Goal: Complete application form

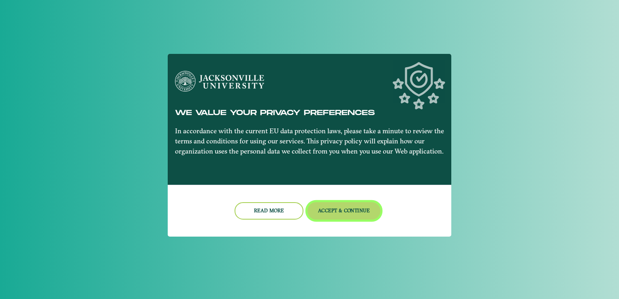
click at [351, 208] on button "Accept & Continue" at bounding box center [343, 210] width 73 height 17
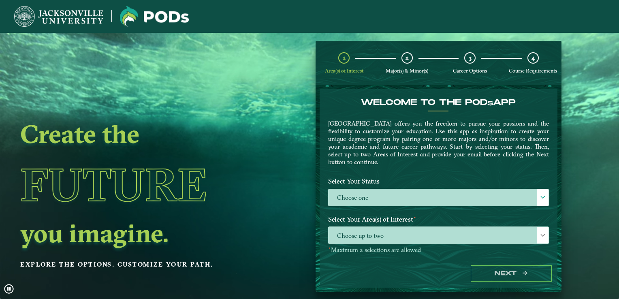
click at [600, 132] on ngx-dashboard "Create the Future you imagine. Explore the options. Customize your path. 1 Area…" at bounding box center [309, 166] width 619 height 251
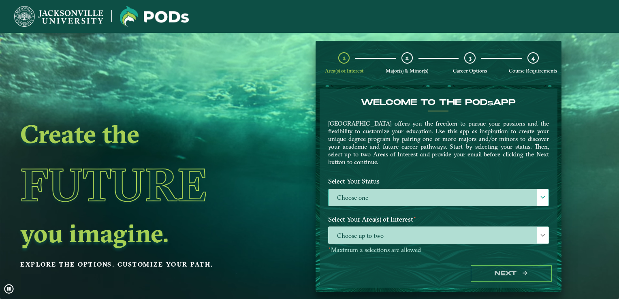
click at [541, 197] on span at bounding box center [543, 197] width 6 height 6
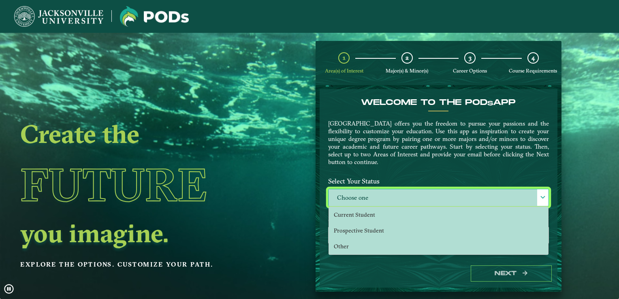
scroll to position [4, 35]
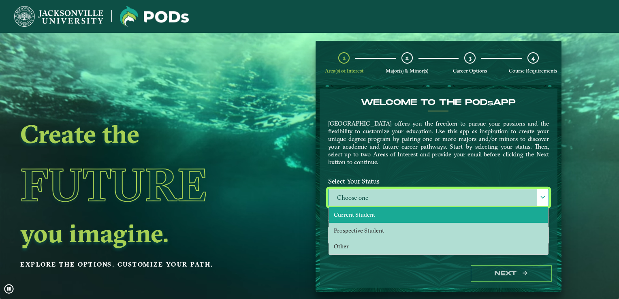
click at [423, 215] on li "Current Student" at bounding box center [438, 215] width 219 height 16
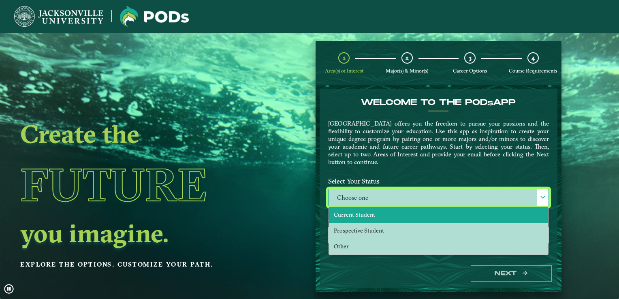
select select "[object Object]"
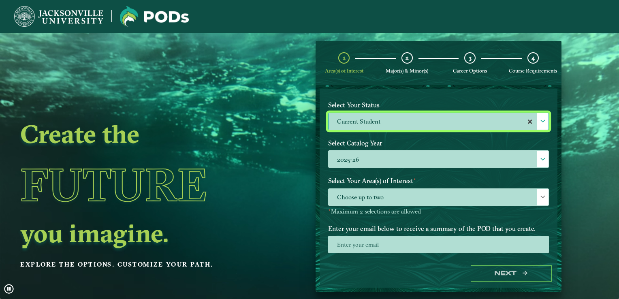
scroll to position [88, 0]
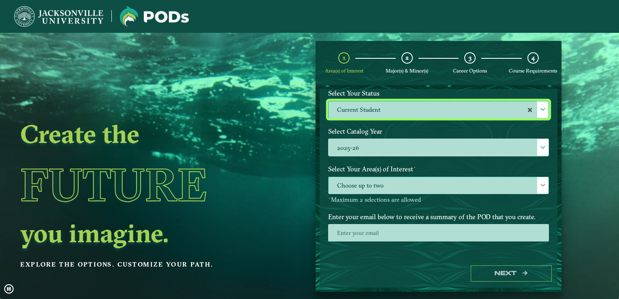
click at [443, 190] on span "Choose up to two" at bounding box center [438, 185] width 220 height 17
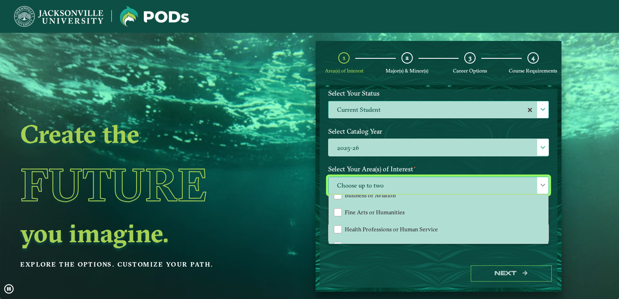
scroll to position [51, 0]
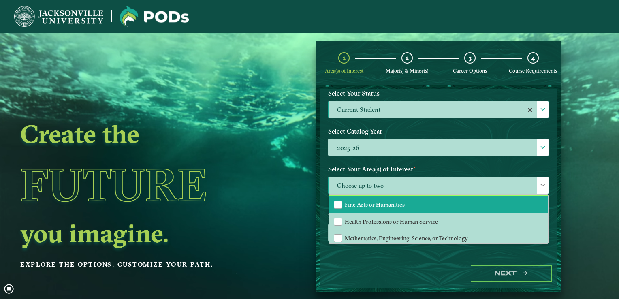
click at [396, 203] on span "Fine Arts or Humanities" at bounding box center [375, 204] width 60 height 7
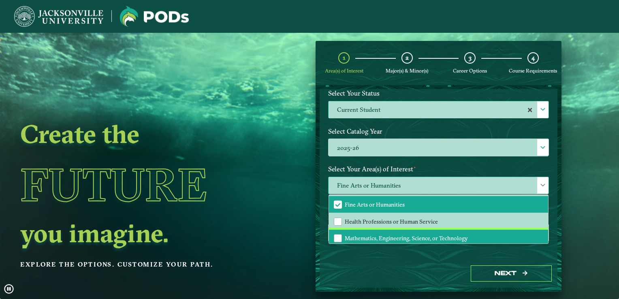
click at [404, 236] on span "Mathematics, Engineering, Science, or Technology" at bounding box center [406, 237] width 123 height 7
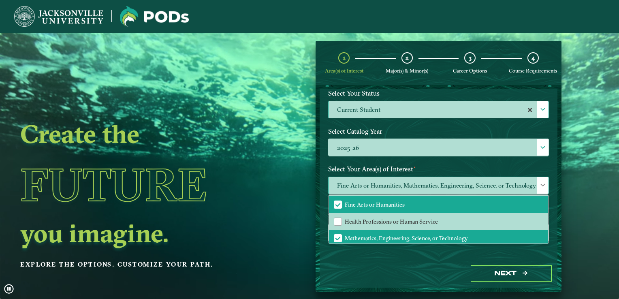
click at [540, 183] on span at bounding box center [543, 185] width 6 height 6
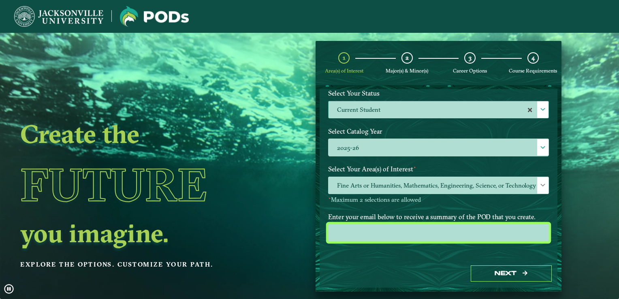
click at [464, 234] on input "email" at bounding box center [438, 232] width 221 height 17
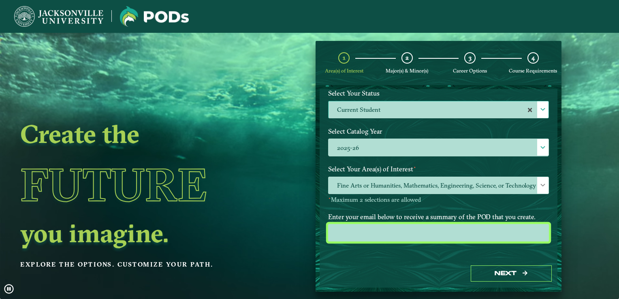
type input "[EMAIL_ADDRESS][DOMAIN_NAME]"
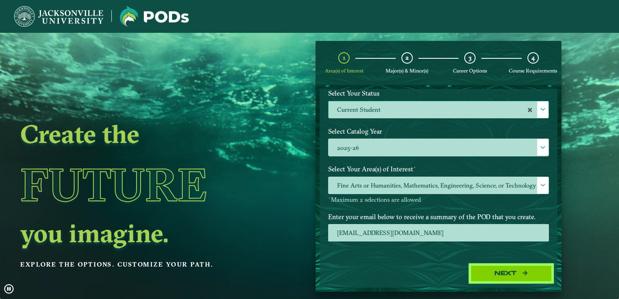
click at [496, 275] on button "Next" at bounding box center [511, 273] width 81 height 17
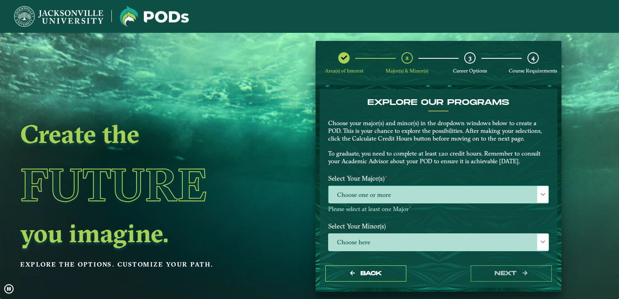
click at [494, 194] on span "Choose one or more" at bounding box center [438, 194] width 220 height 17
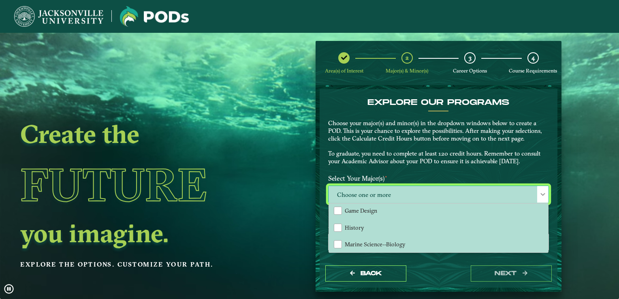
scroll to position [313, 0]
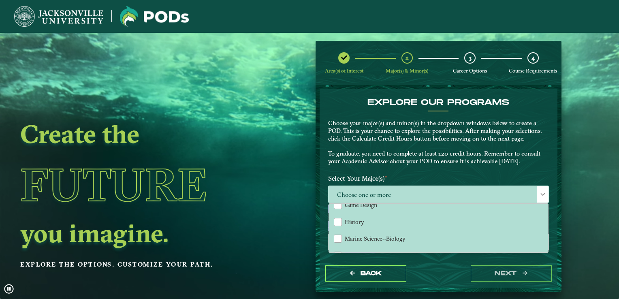
drag, startPoint x: 544, startPoint y: 227, endPoint x: 547, endPoint y: 237, distance: 11.1
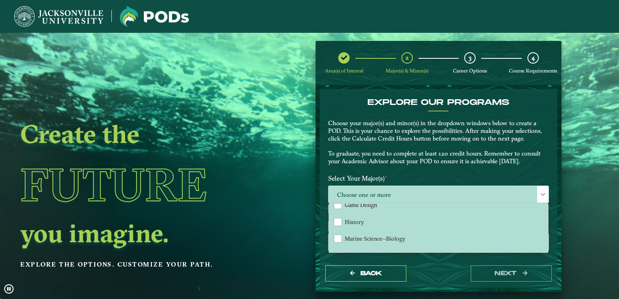
click at [547, 237] on div "EXPLORE OUR PROGRAMS Choose your major(s) and minor(s) in the dropdown windows …" at bounding box center [438, 230] width 221 height 264
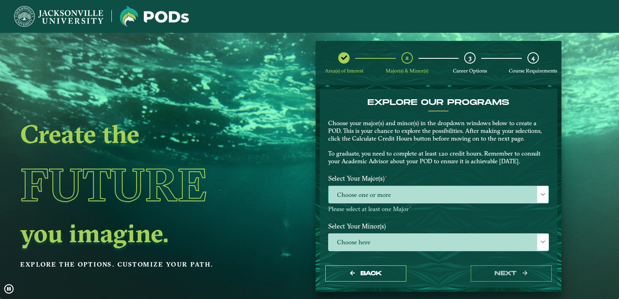
click at [476, 200] on span "Choose one or more" at bounding box center [438, 194] width 220 height 17
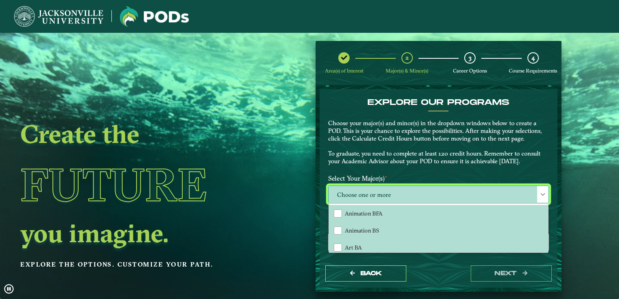
click at [544, 246] on div "Choose here" at bounding box center [438, 241] width 221 height 17
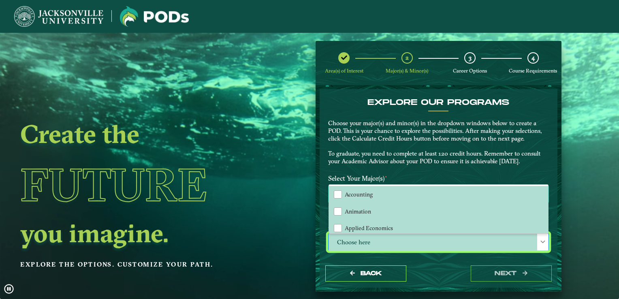
scroll to position [4, 35]
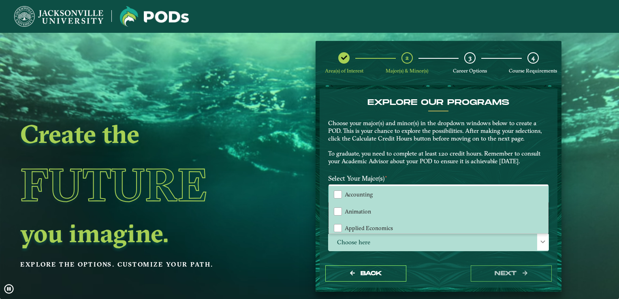
click at [595, 143] on ngx-dashboard "Create the Future you imagine. Explore the options. Customize your path. Area(s…" at bounding box center [309, 166] width 619 height 251
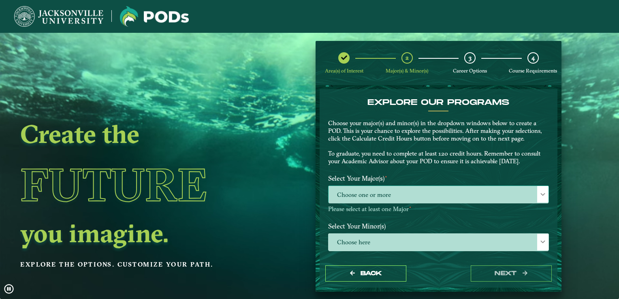
click at [537, 197] on div at bounding box center [542, 194] width 11 height 17
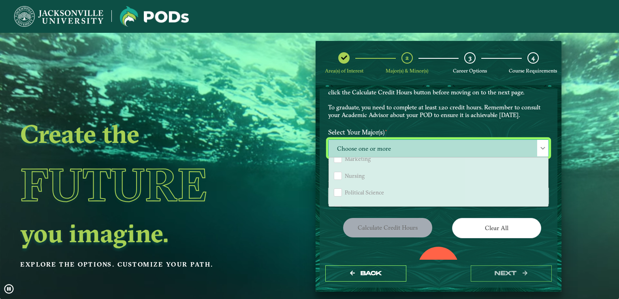
scroll to position [651, 0]
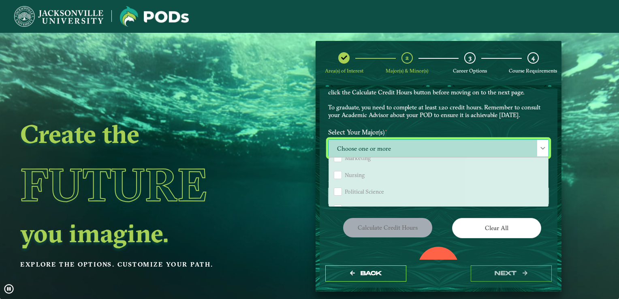
click at [366, 188] on li "Political Science" at bounding box center [438, 191] width 219 height 17
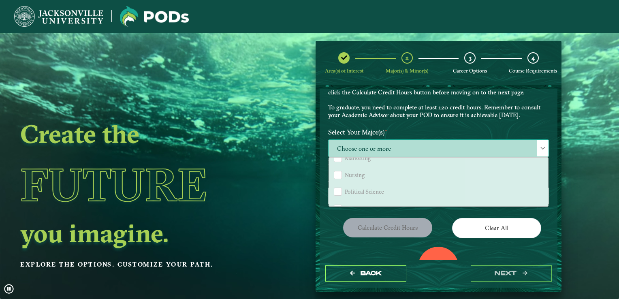
click at [337, 187] on div "Political Science" at bounding box center [338, 191] width 8 height 8
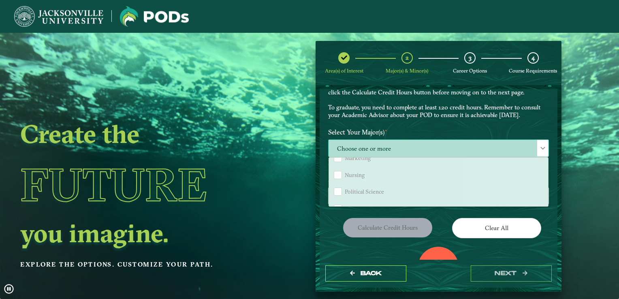
click at [334, 187] on div "Political Science" at bounding box center [338, 191] width 8 height 8
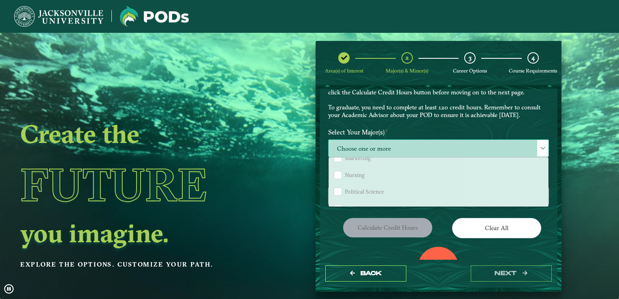
click at [334, 187] on div "Political Science" at bounding box center [338, 191] width 8 height 8
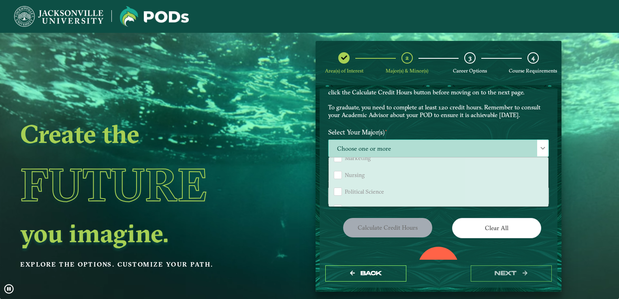
click at [334, 187] on div "Political Science" at bounding box center [338, 191] width 8 height 8
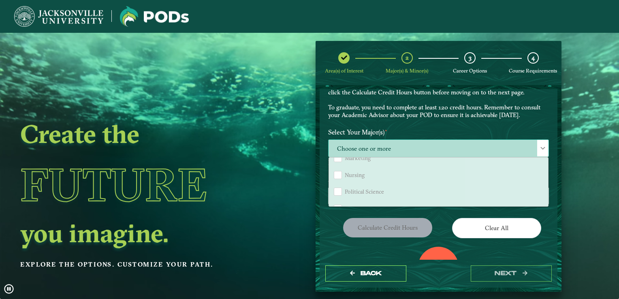
click at [334, 187] on div "Political Science" at bounding box center [338, 191] width 8 height 8
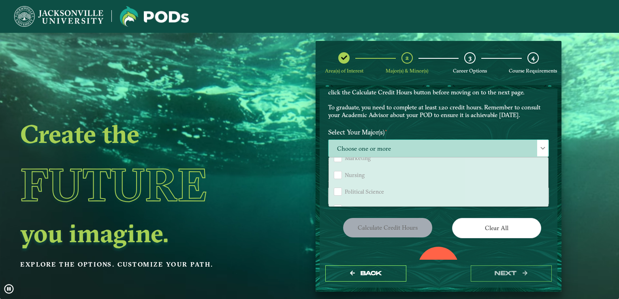
click at [334, 187] on div "Political Science" at bounding box center [338, 191] width 8 height 8
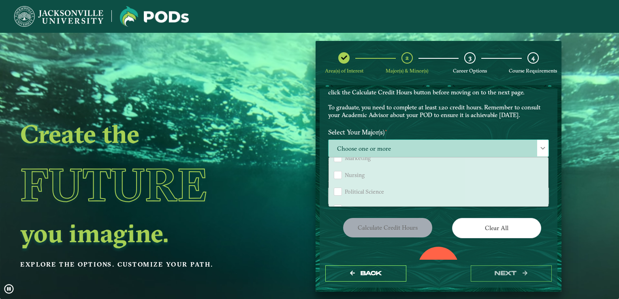
click at [334, 187] on div "Political Science" at bounding box center [338, 191] width 8 height 8
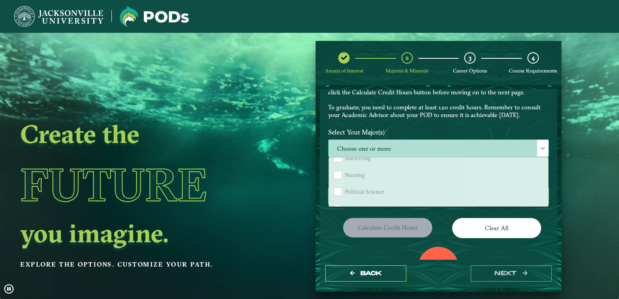
click at [334, 187] on div "Political Science" at bounding box center [338, 191] width 8 height 8
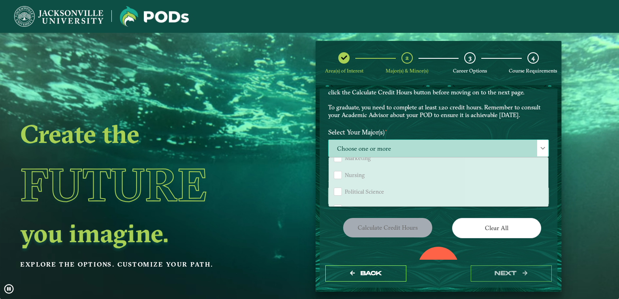
click at [334, 187] on div "Political Science" at bounding box center [338, 191] width 8 height 8
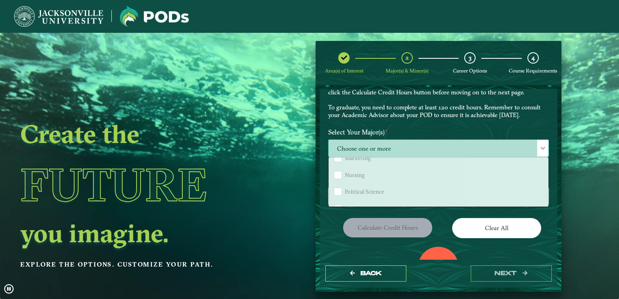
click at [334, 187] on div "Political Science" at bounding box center [338, 191] width 8 height 8
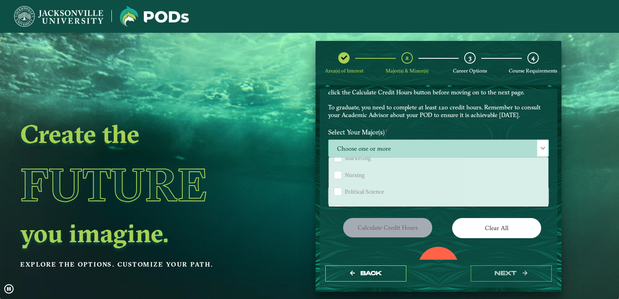
click at [334, 187] on div "Political Science" at bounding box center [338, 191] width 8 height 8
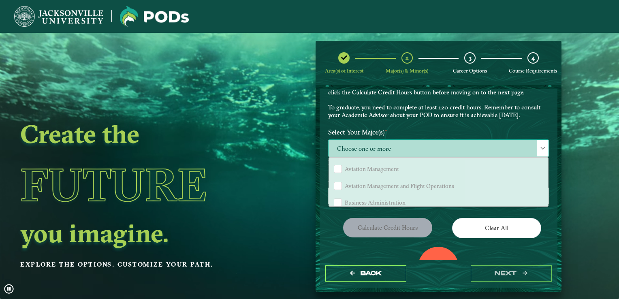
scroll to position [470, 0]
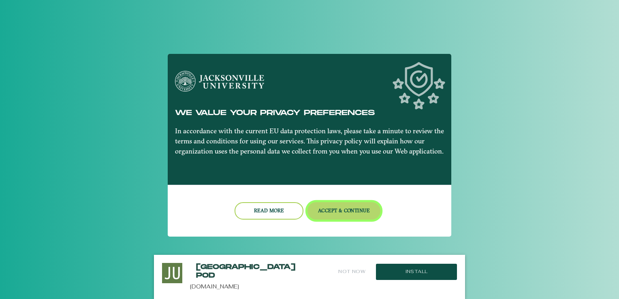
click at [347, 213] on button "Accept & Continue" at bounding box center [343, 210] width 73 height 17
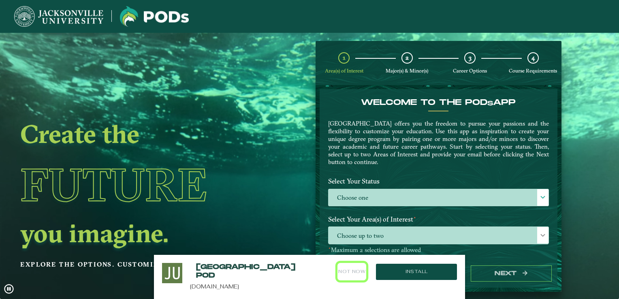
click at [354, 268] on button "Not Now" at bounding box center [351, 271] width 29 height 17
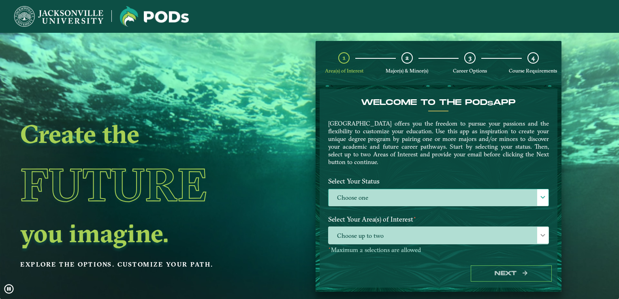
click at [382, 202] on label "Choose one" at bounding box center [438, 197] width 220 height 17
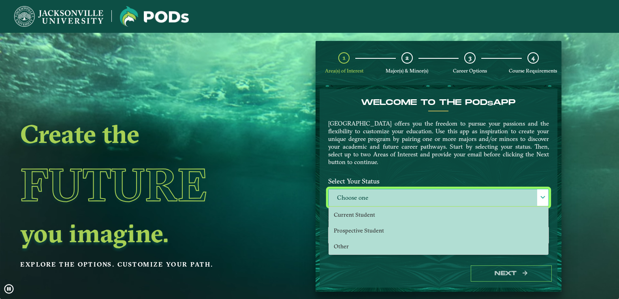
scroll to position [4, 35]
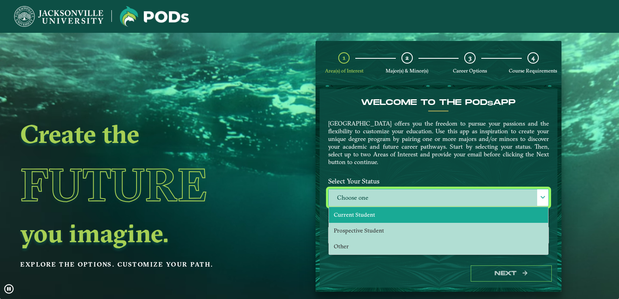
click at [371, 216] on span "Current Student" at bounding box center [354, 214] width 41 height 7
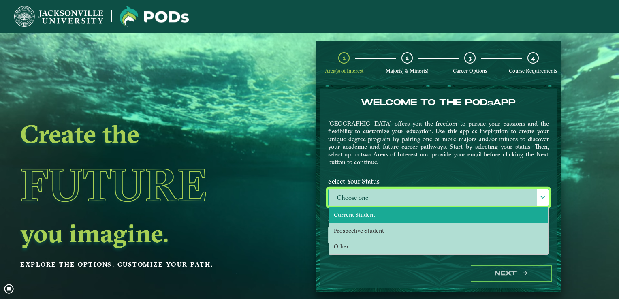
select select "[object Object]"
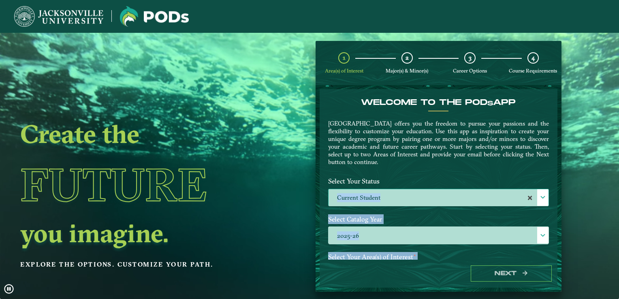
drag, startPoint x: 552, startPoint y: 183, endPoint x: 564, endPoint y: 215, distance: 34.1
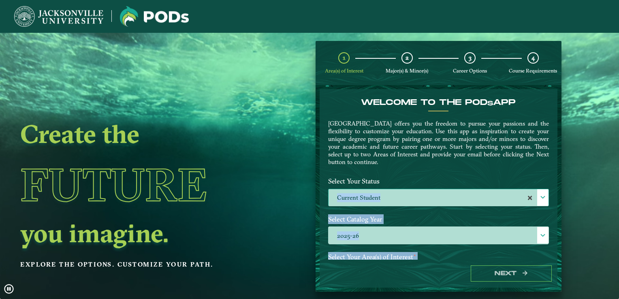
click at [564, 215] on div "1 Area(s) of Interest 2 Major(s) & Minor(s) 3 Career Options 4 Course Requireme…" at bounding box center [438, 166] width 258 height 251
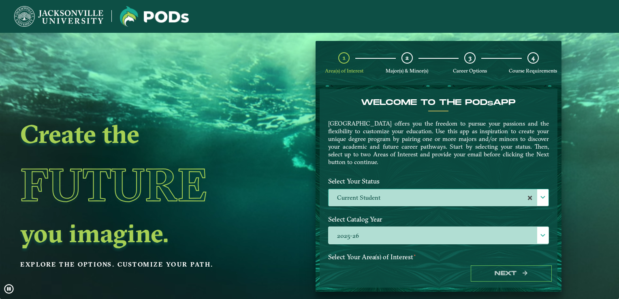
drag, startPoint x: 564, startPoint y: 215, endPoint x: 591, endPoint y: 120, distance: 98.4
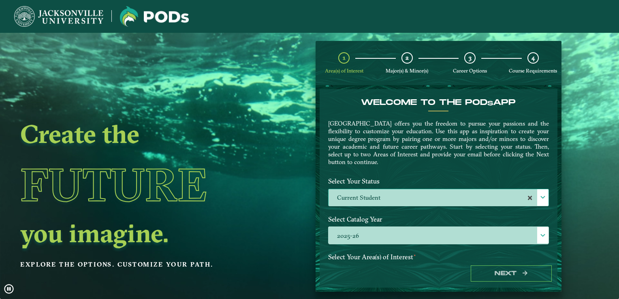
click at [591, 120] on ngx-dashboard "Create the Future you imagine. Explore the options. Customize your path. 1 Area…" at bounding box center [309, 166] width 619 height 251
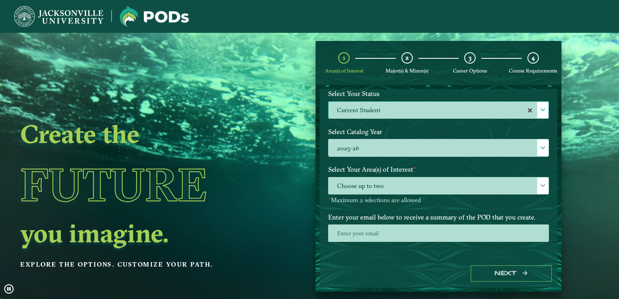
scroll to position [88, 0]
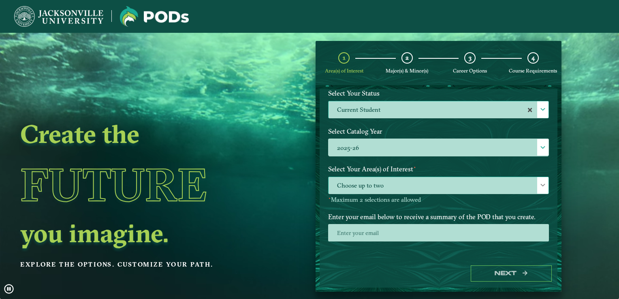
click at [537, 187] on div at bounding box center [542, 185] width 11 height 17
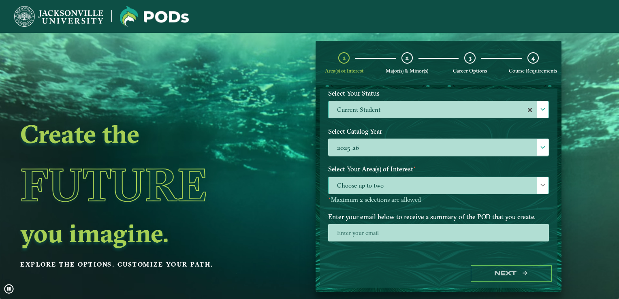
scroll to position [4, 35]
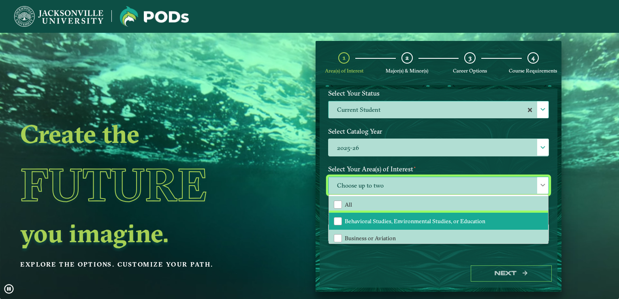
click at [476, 221] on span "Behavioral Studies, Environmental Studies, or Education" at bounding box center [415, 220] width 141 height 7
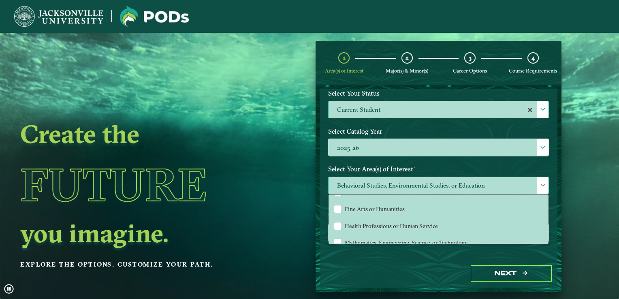
scroll to position [54, 0]
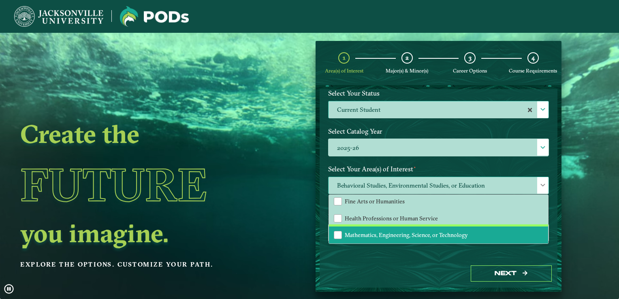
click at [486, 238] on li "Mathematics, Engineering, Science, or Technology" at bounding box center [438, 234] width 219 height 17
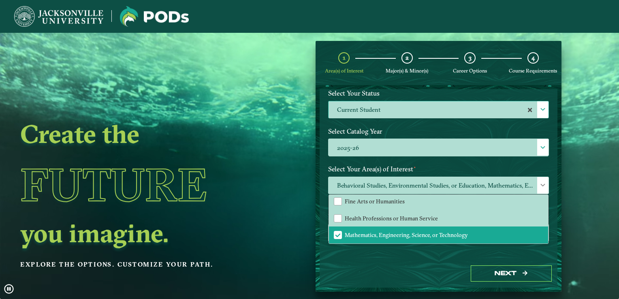
click at [595, 223] on ngx-dashboard "Create the Future you imagine. Explore the options. Customize your path. 1 Area…" at bounding box center [309, 166] width 619 height 251
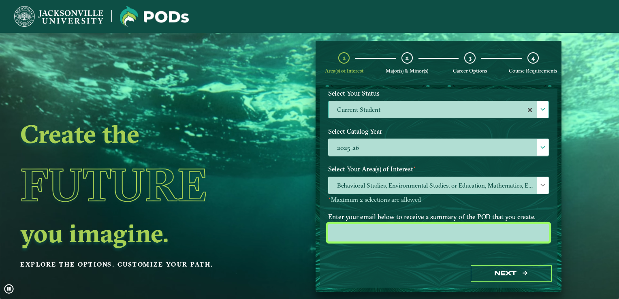
click at [490, 235] on input "email" at bounding box center [438, 232] width 221 height 17
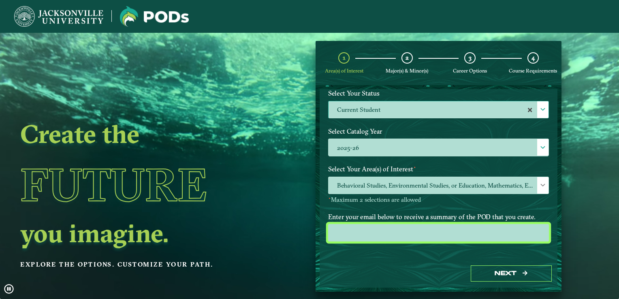
type input "[EMAIL_ADDRESS][DOMAIN_NAME]"
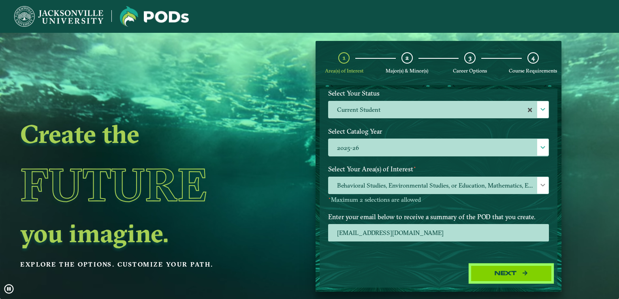
click at [488, 276] on button "Next" at bounding box center [511, 273] width 81 height 17
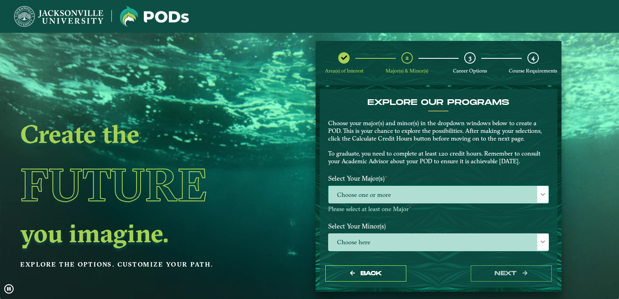
click at [539, 200] on div at bounding box center [542, 194] width 11 height 17
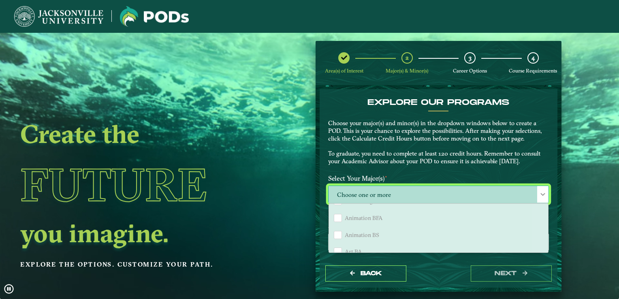
scroll to position [356, 0]
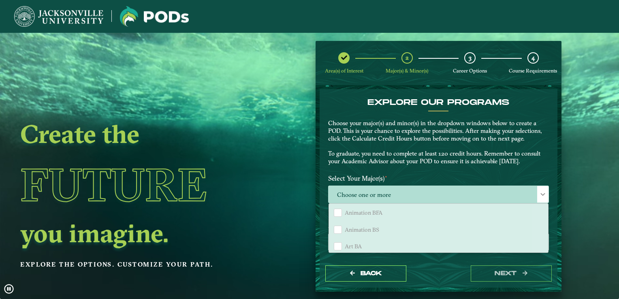
click at [545, 230] on label "Select Your Minor(s)" at bounding box center [438, 225] width 233 height 15
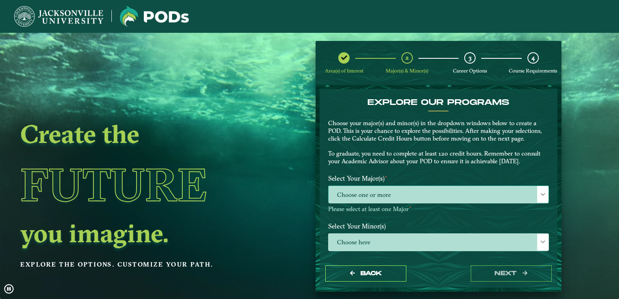
click at [415, 194] on span "Choose one or more" at bounding box center [438, 194] width 220 height 17
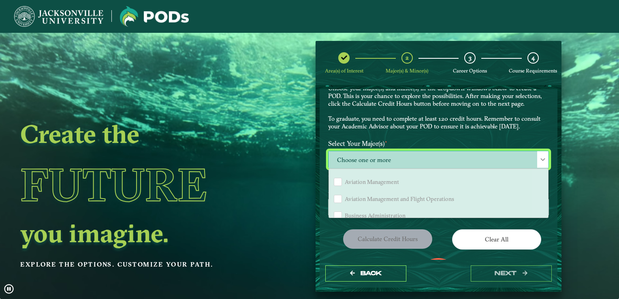
scroll to position [419, 0]
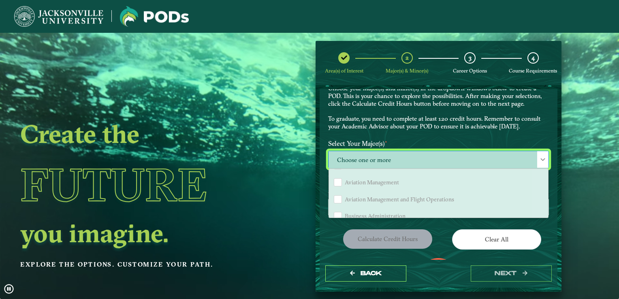
click at [420, 113] on p "Choose your major(s) and minor(s) in the dropdown windows below to create a POD…" at bounding box center [438, 108] width 221 height 46
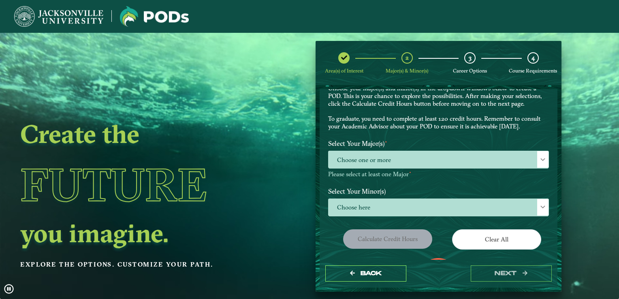
click at [411, 206] on span "Choose here" at bounding box center [438, 207] width 220 height 17
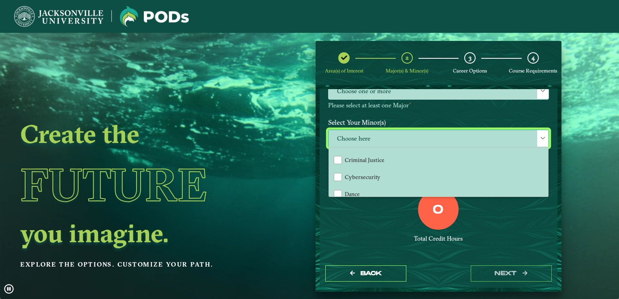
scroll to position [110, 0]
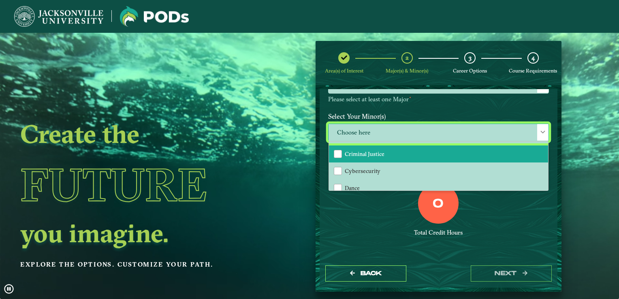
click at [369, 152] on span "Criminal Justice" at bounding box center [365, 153] width 40 height 7
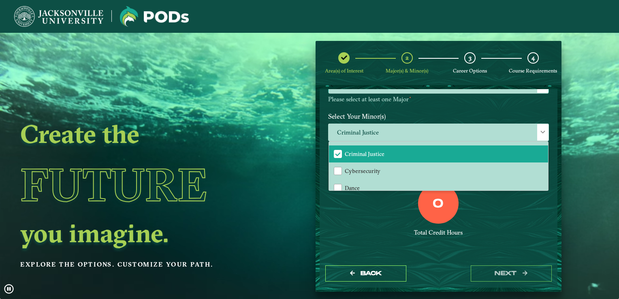
click at [452, 92] on span "Choose one or more" at bounding box center [438, 84] width 220 height 17
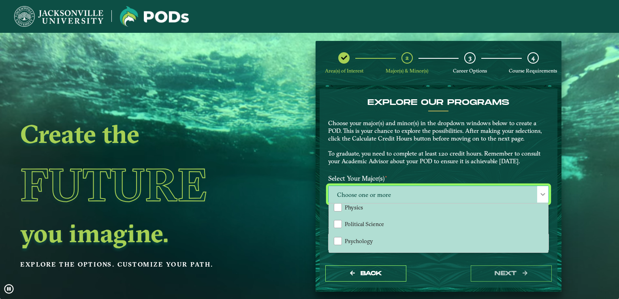
scroll to position [262, 0]
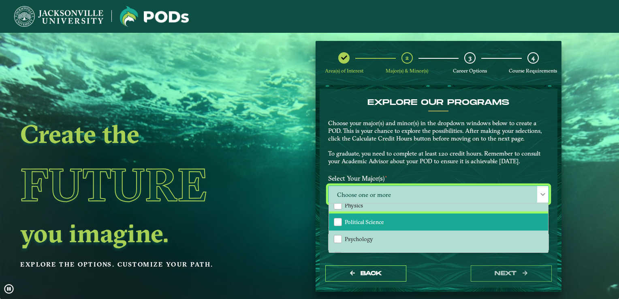
click at [371, 221] on span "Political Science" at bounding box center [364, 221] width 39 height 7
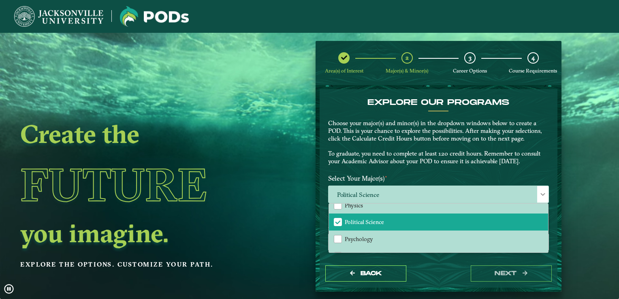
click at [450, 159] on p "Choose your major(s) and minor(s) in the dropdown windows below to create a POD…" at bounding box center [438, 142] width 221 height 46
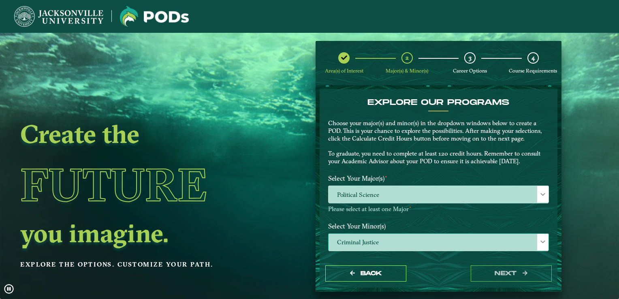
click at [488, 245] on span "Criminal Justice" at bounding box center [438, 242] width 220 height 17
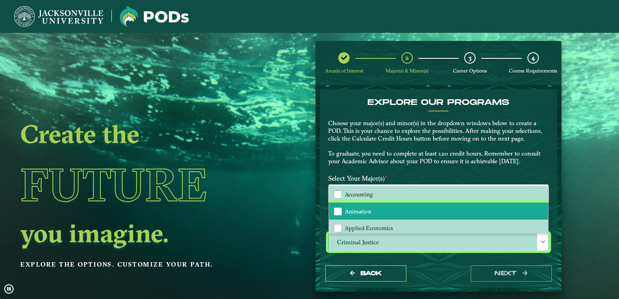
click at [417, 208] on li "Animation" at bounding box center [438, 210] width 219 height 17
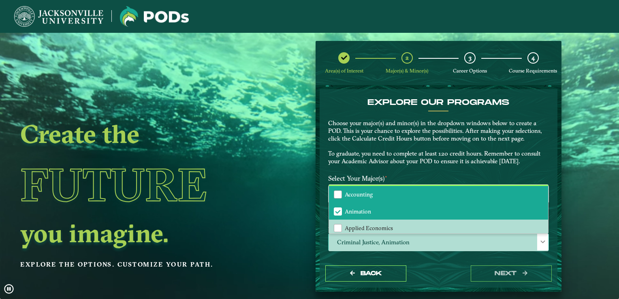
click at [353, 198] on li "Accounting" at bounding box center [438, 194] width 219 height 17
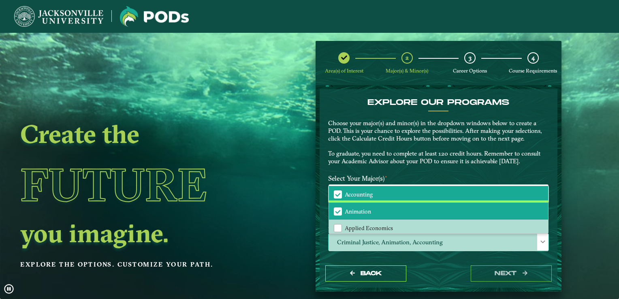
click at [360, 210] on span "Animation" at bounding box center [358, 211] width 26 height 7
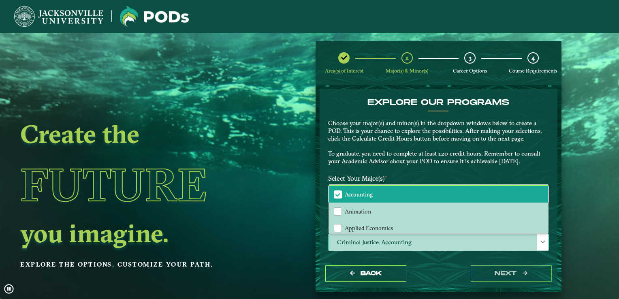
click at [347, 201] on li "Accounting" at bounding box center [438, 194] width 219 height 17
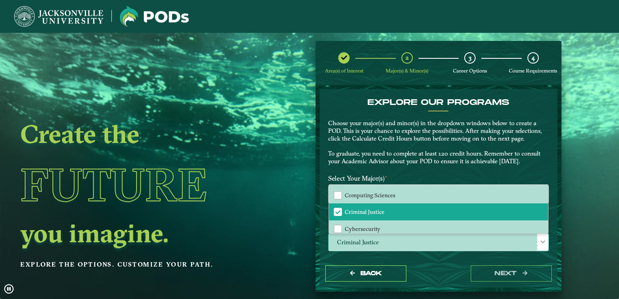
scroll to position [252, 0]
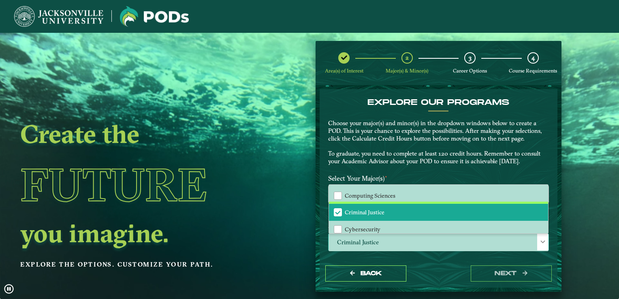
click at [379, 215] on li "Criminal Justice" at bounding box center [438, 212] width 219 height 17
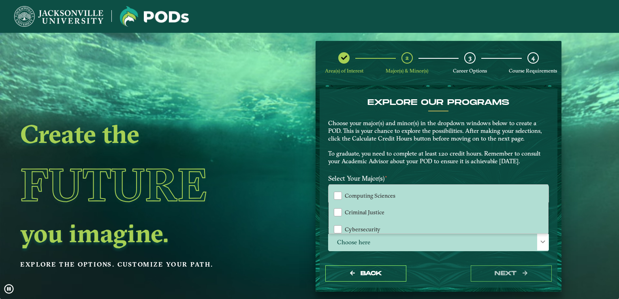
click at [477, 145] on p "Choose your major(s) and minor(s) in the dropdown windows below to create a POD…" at bounding box center [438, 142] width 221 height 46
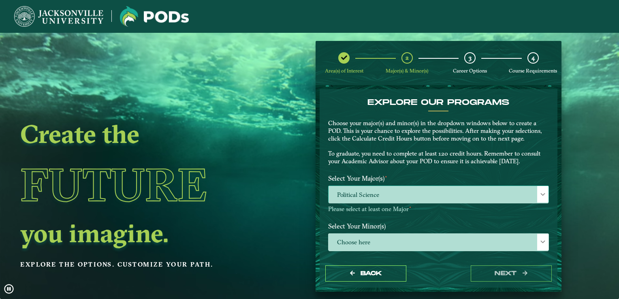
click at [389, 190] on span "Political Science" at bounding box center [438, 194] width 220 height 17
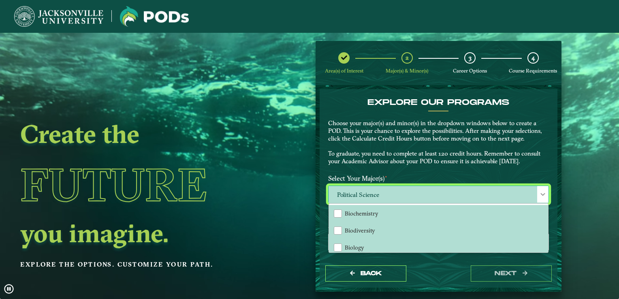
click at [389, 190] on span "Political Science" at bounding box center [438, 194] width 220 height 17
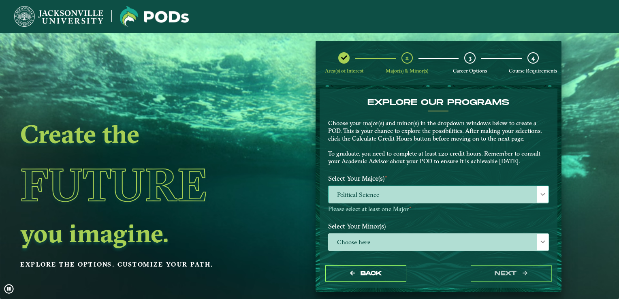
click at [389, 192] on span "Political Science" at bounding box center [438, 194] width 220 height 17
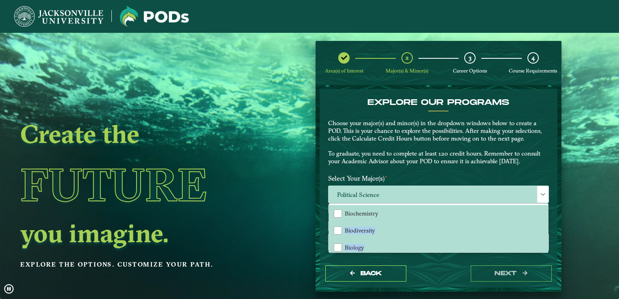
drag, startPoint x: 544, startPoint y: 211, endPoint x: 551, endPoint y: 237, distance: 26.3
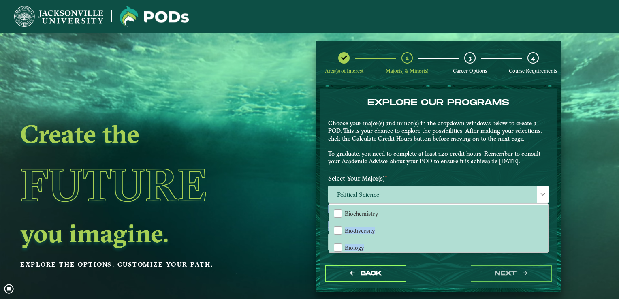
click at [551, 237] on div "EXPLORE OUR PROGRAMS Choose your major(s) and minor(s) in the dropdown windows …" at bounding box center [438, 174] width 238 height 170
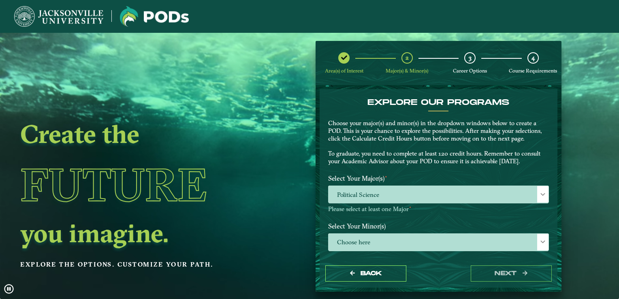
drag, startPoint x: 551, startPoint y: 237, endPoint x: 588, endPoint y: 230, distance: 38.2
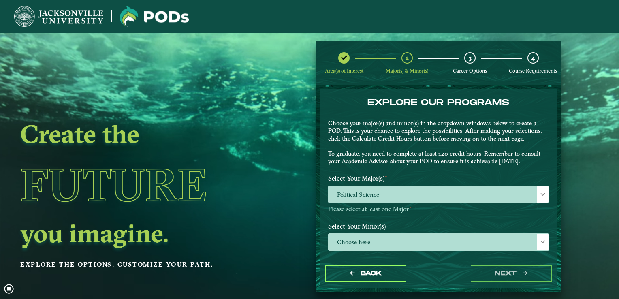
click at [588, 230] on ngx-dashboard "Create the Future you imagine. Explore the options. Customize your path. Area(s…" at bounding box center [309, 166] width 619 height 251
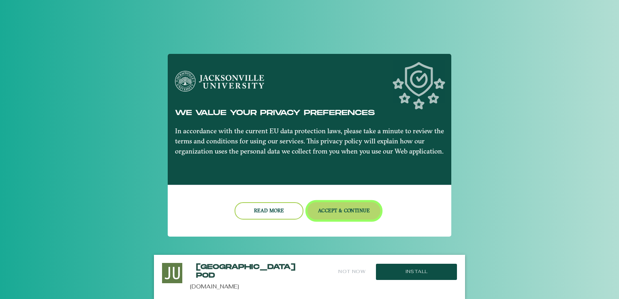
click at [342, 214] on button "Accept & Continue" at bounding box center [343, 210] width 73 height 17
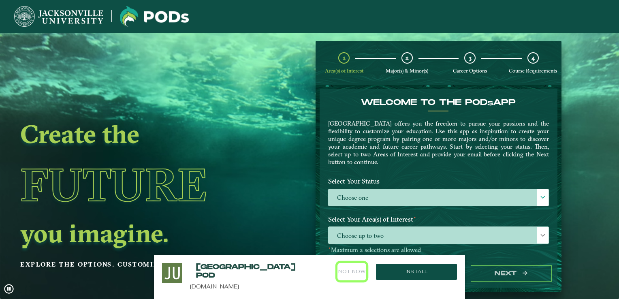
click at [340, 278] on button "Not Now" at bounding box center [351, 271] width 29 height 17
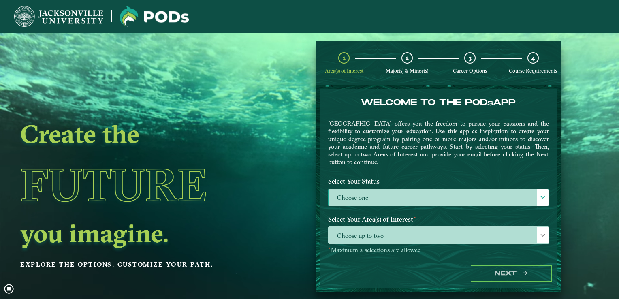
click at [395, 198] on label "Choose one" at bounding box center [438, 197] width 220 height 17
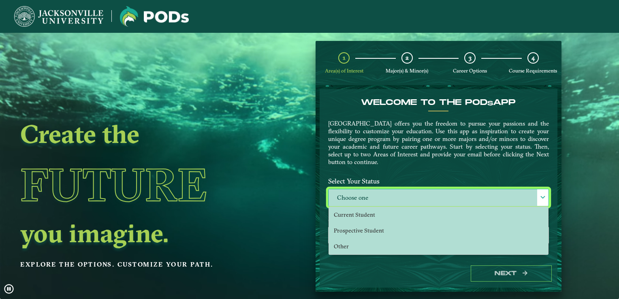
scroll to position [4, 35]
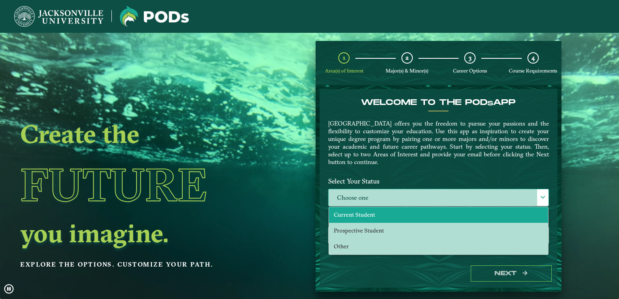
click at [382, 214] on li "Current Student" at bounding box center [438, 215] width 219 height 16
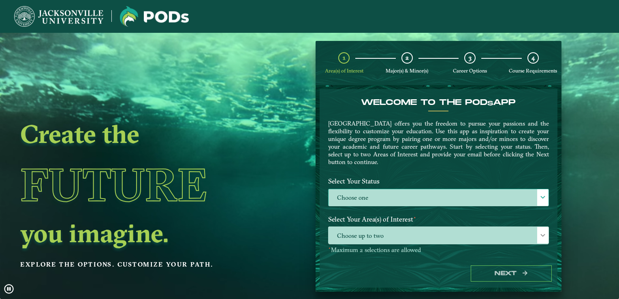
select select "[object Object]"
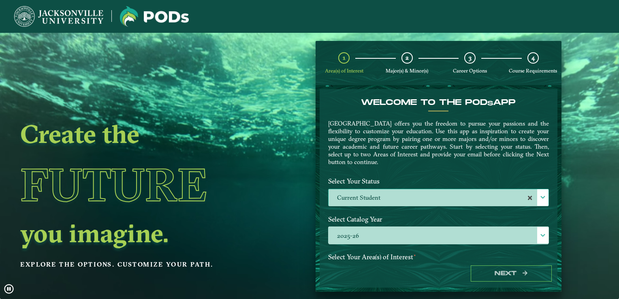
drag, startPoint x: 552, startPoint y: 190, endPoint x: 555, endPoint y: 209, distance: 19.2
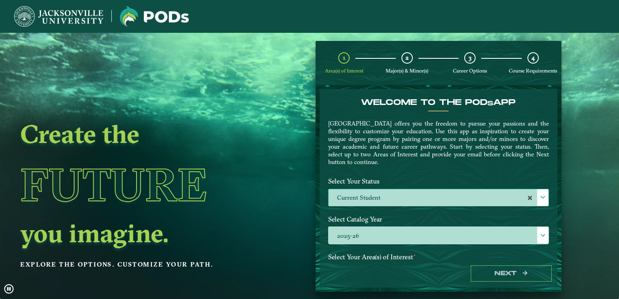
click at [555, 209] on div "Welcome to the POD s app Jacksonville University offers you the freedom to purs…" at bounding box center [438, 174] width 238 height 170
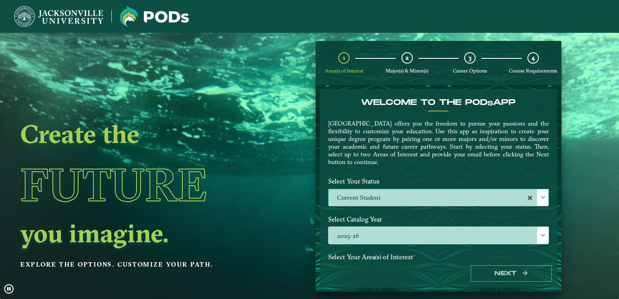
drag, startPoint x: 555, startPoint y: 190, endPoint x: 556, endPoint y: 208, distance: 17.5
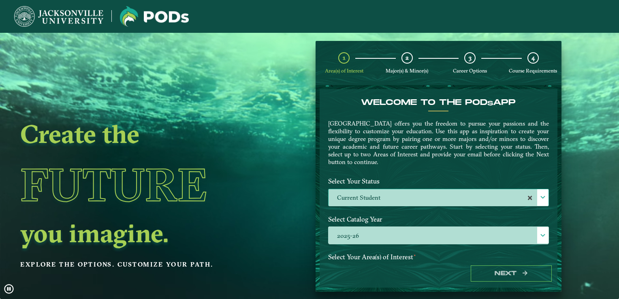
click at [556, 208] on form "Welcome to the POD s app Jacksonville University offers you the freedom to purs…" at bounding box center [438, 188] width 246 height 207
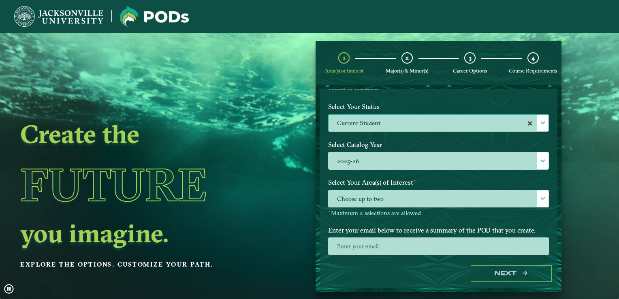
scroll to position [88, 0]
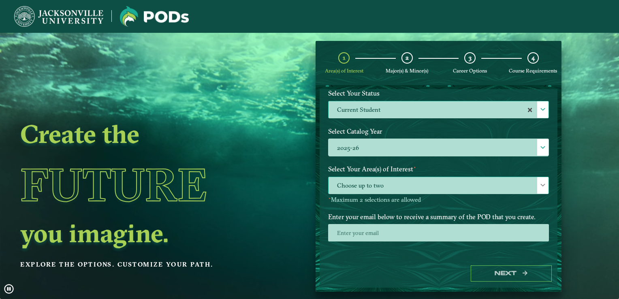
click at [540, 182] on span at bounding box center [543, 185] width 6 height 6
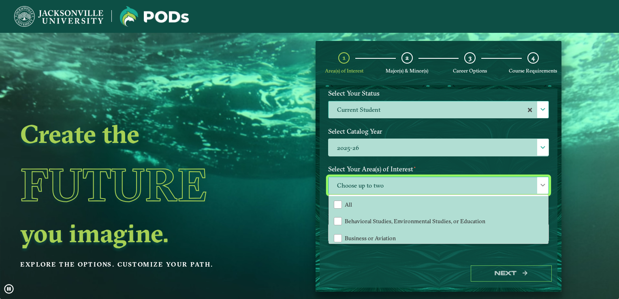
scroll to position [4, 35]
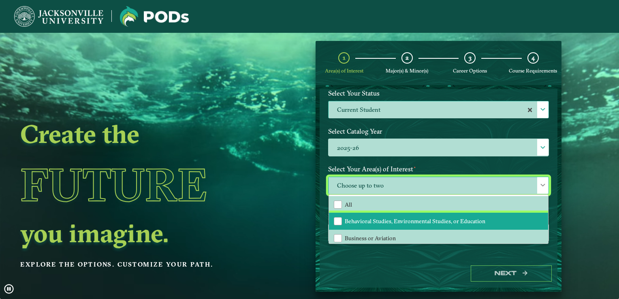
click at [484, 216] on li "Behavioral Studies, Environmental Studies, or Education" at bounding box center [438, 221] width 219 height 17
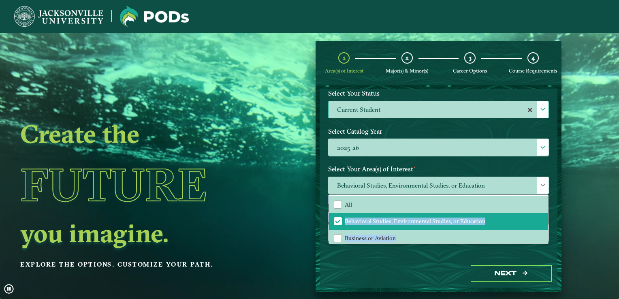
drag, startPoint x: 544, startPoint y: 202, endPoint x: 544, endPoint y: 216, distance: 13.8
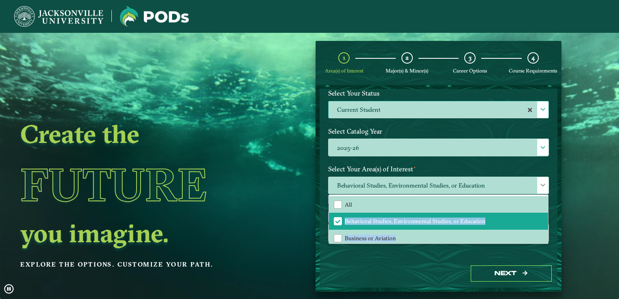
click at [544, 216] on div "Welcome to the POD s app Jacksonville University offers you the freedom to purs…" at bounding box center [438, 131] width 221 height 243
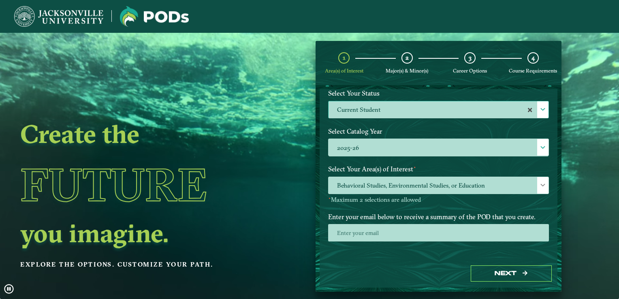
drag, startPoint x: 544, startPoint y: 216, endPoint x: 599, endPoint y: 236, distance: 58.3
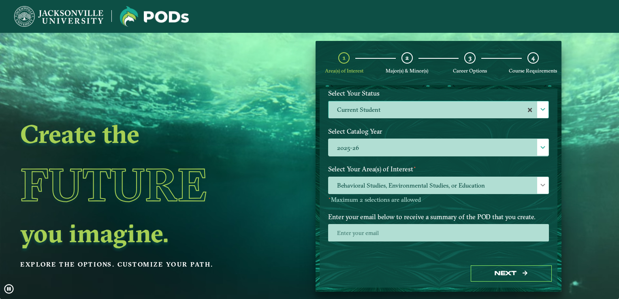
click at [599, 236] on ngx-dashboard "Create the Future you imagine. Explore the options. Customize your path. 1 Area…" at bounding box center [309, 166] width 619 height 251
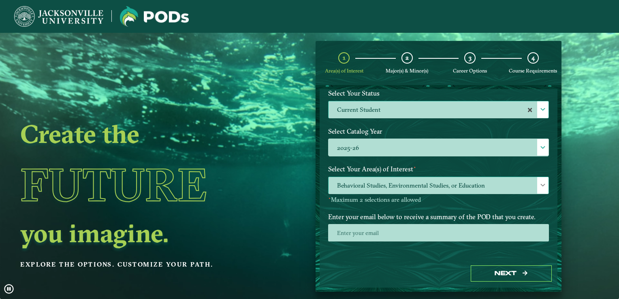
click at [537, 187] on div at bounding box center [542, 185] width 11 height 17
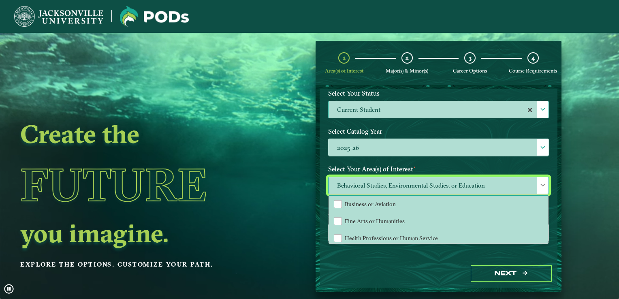
scroll to position [42, 0]
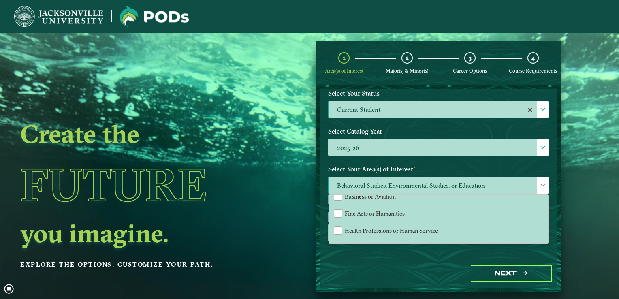
drag, startPoint x: 544, startPoint y: 219, endPoint x: 543, endPoint y: 224, distance: 4.9
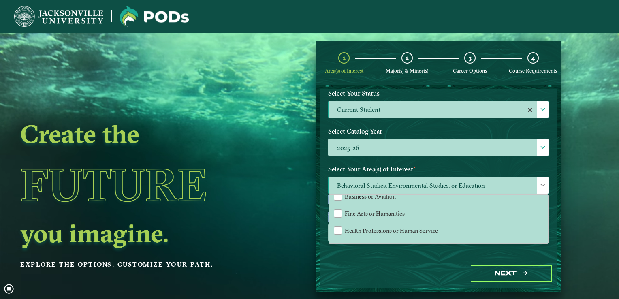
click at [543, 224] on div "All Behavioral Studies, Environmental Studies, or Education Business or Aviatio…" at bounding box center [438, 219] width 219 height 49
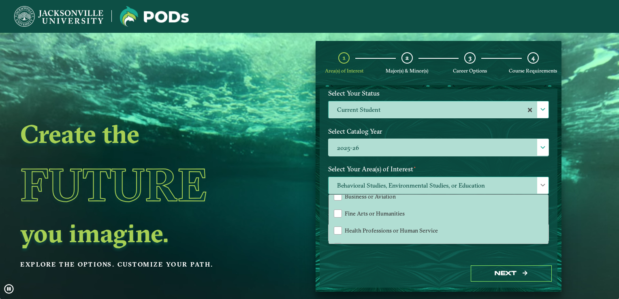
scroll to position [54, 0]
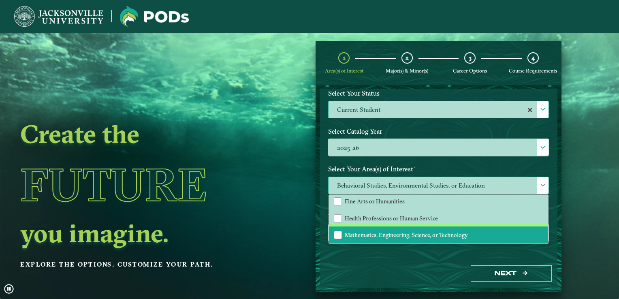
click at [483, 227] on li "Mathematics, Engineering, Science, or Technology" at bounding box center [438, 234] width 219 height 17
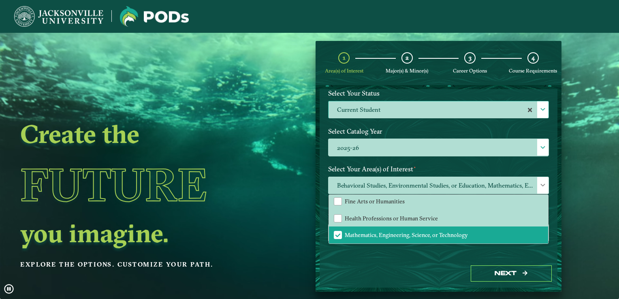
click at [580, 226] on ngx-dashboard "Create the Future you imagine. Explore the options. Customize your path. 1 Area…" at bounding box center [309, 166] width 619 height 251
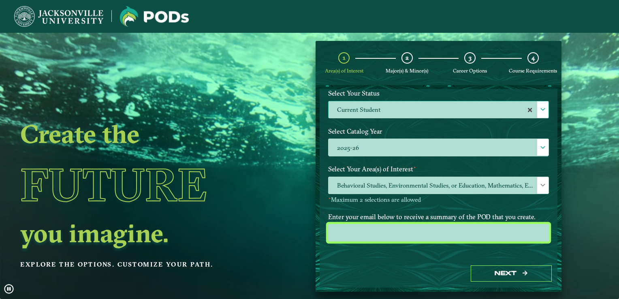
click at [390, 228] on input "email" at bounding box center [438, 232] width 221 height 17
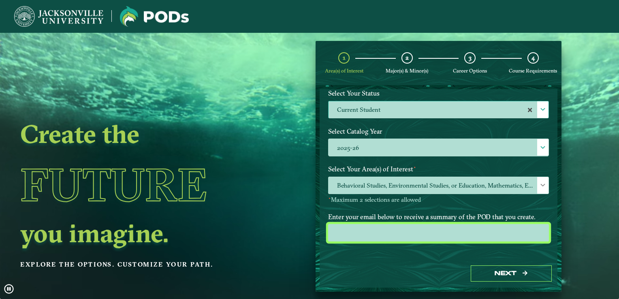
type input "[EMAIL_ADDRESS][DOMAIN_NAME]"
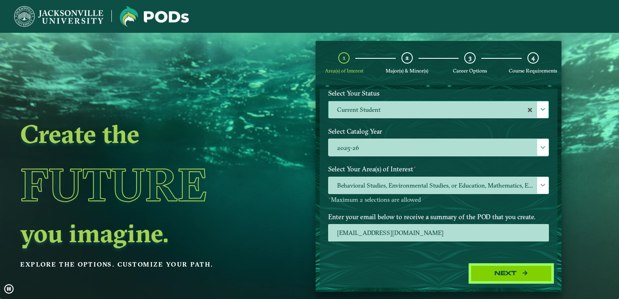
click at [483, 277] on button "Next" at bounding box center [511, 273] width 81 height 17
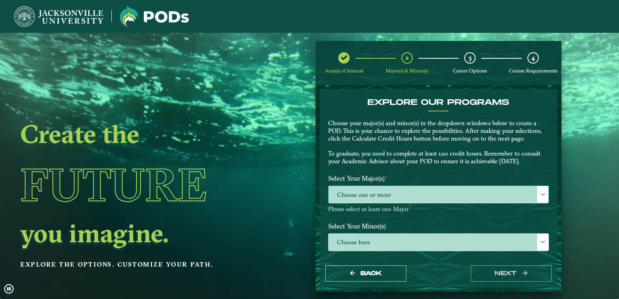
click at [537, 198] on div at bounding box center [542, 194] width 11 height 17
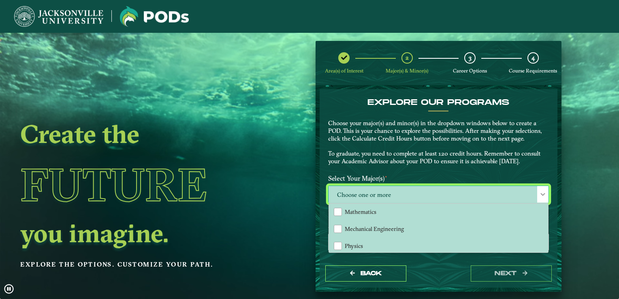
scroll to position [237, 0]
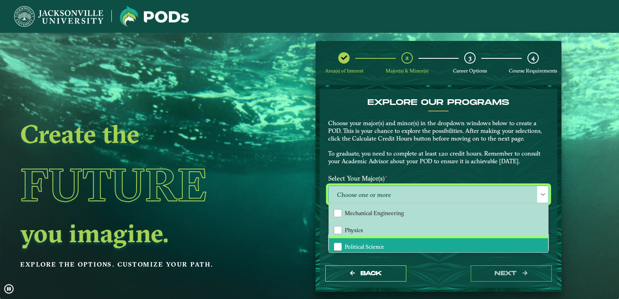
click at [413, 239] on li "Political Science" at bounding box center [438, 246] width 219 height 17
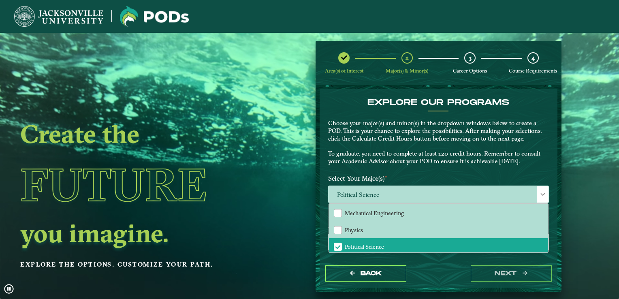
click at [258, 196] on h1 "Future" at bounding box center [139, 185] width 238 height 74
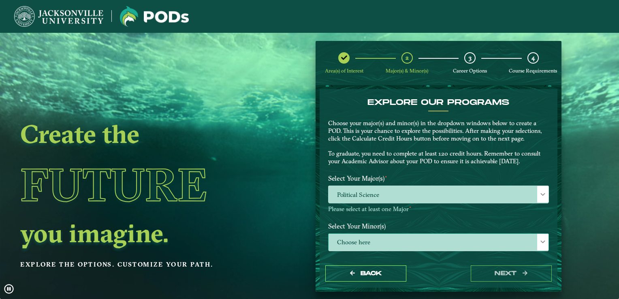
click at [428, 242] on span "Choose here" at bounding box center [438, 242] width 220 height 17
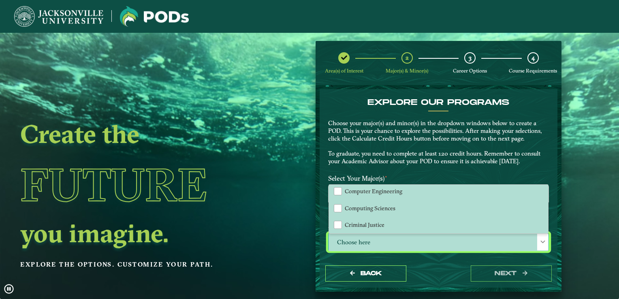
scroll to position [246, 0]
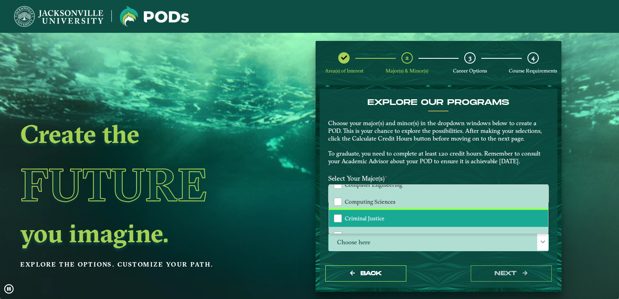
click at [449, 211] on li "Criminal Justice" at bounding box center [438, 218] width 219 height 17
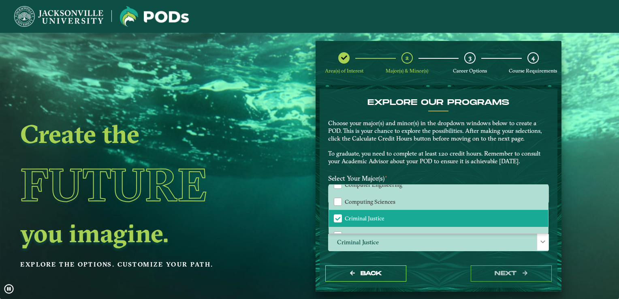
click at [601, 206] on ngx-dashboard "Create the Future you imagine. Explore the options. Customize your path. Area(s…" at bounding box center [309, 166] width 619 height 251
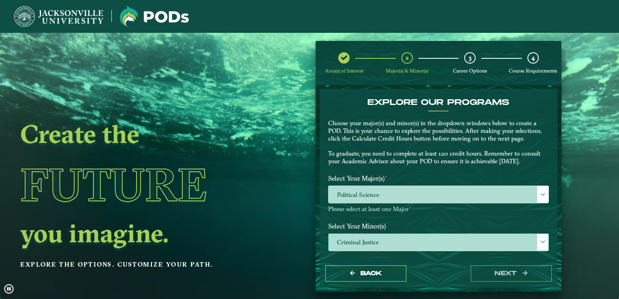
click at [539, 245] on div at bounding box center [542, 242] width 11 height 17
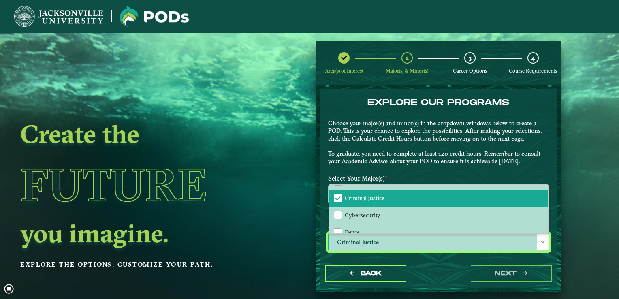
scroll to position [253, 0]
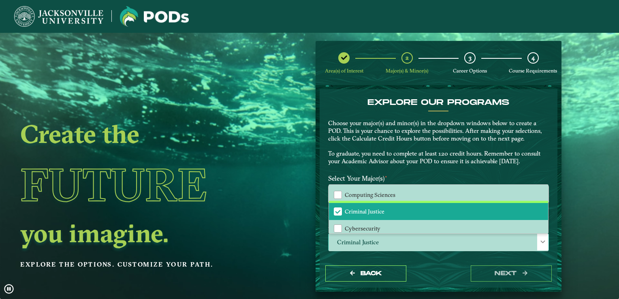
click at [469, 209] on li "Criminal Justice" at bounding box center [438, 211] width 219 height 17
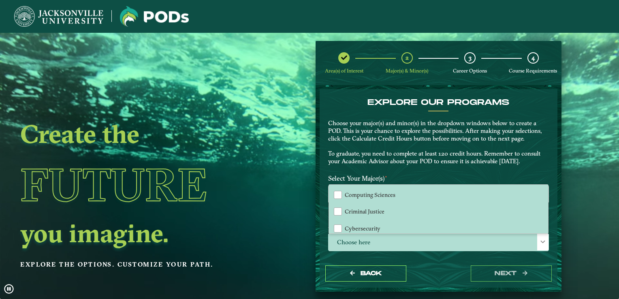
click at [614, 179] on ngx-dashboard "Create the Future you imagine. Explore the options. Customize your path. Area(s…" at bounding box center [309, 166] width 619 height 251
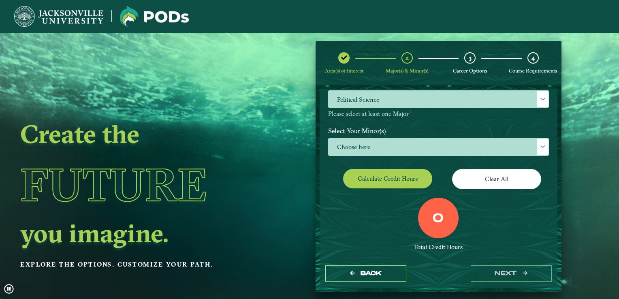
scroll to position [97, 0]
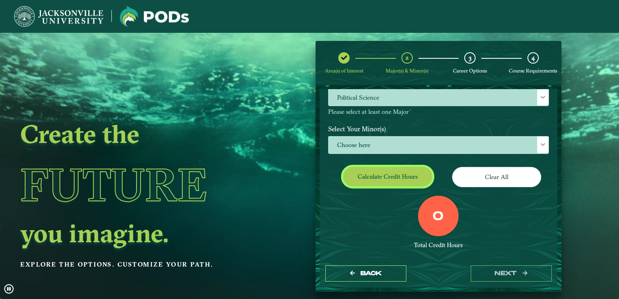
click at [378, 170] on button "Calculate credit hours" at bounding box center [387, 176] width 89 height 19
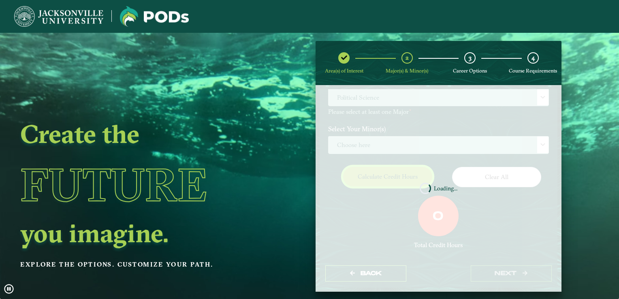
scroll to position [86, 0]
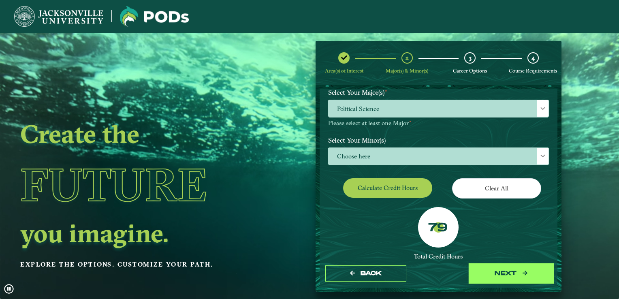
click at [502, 277] on button "next" at bounding box center [511, 273] width 81 height 17
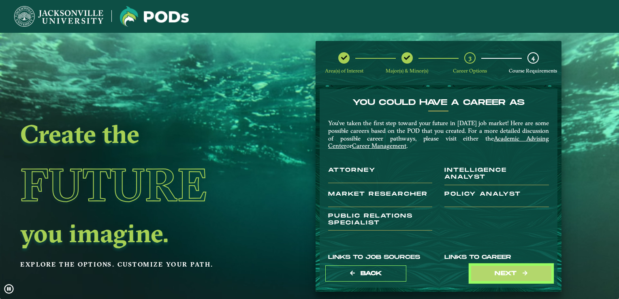
click at [502, 277] on button "next" at bounding box center [511, 273] width 81 height 17
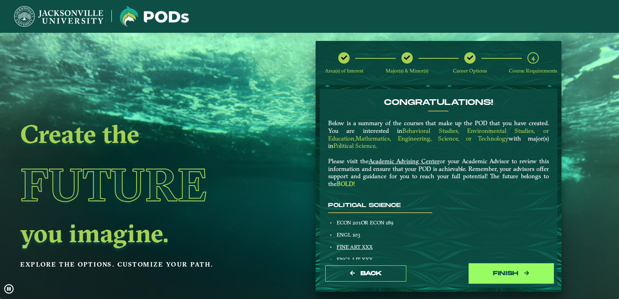
click at [508, 268] on button "Finish" at bounding box center [511, 273] width 81 height 17
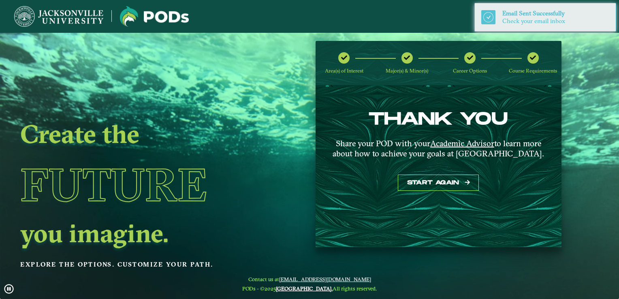
click at [469, 58] on icon at bounding box center [470, 58] width 6 height 6
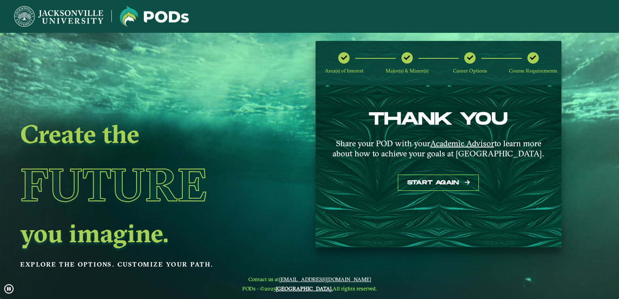
click at [469, 58] on icon at bounding box center [470, 58] width 6 height 6
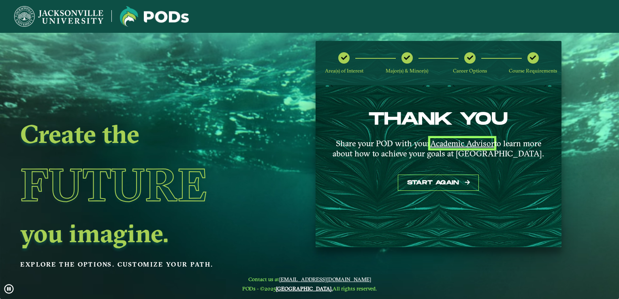
click at [454, 143] on u "Academic Advisor" at bounding box center [462, 143] width 64 height 10
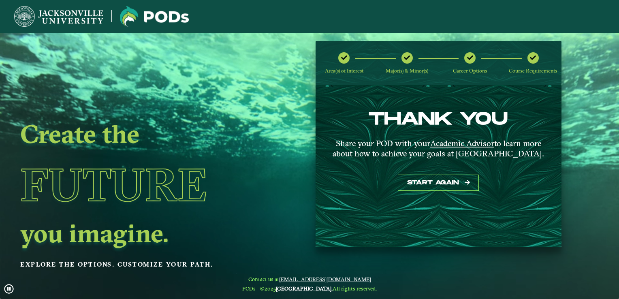
click at [475, 85] on div "Area(s) of Interest Major(s) & Minor(s) Career Options Course Requirements" at bounding box center [438, 63] width 246 height 45
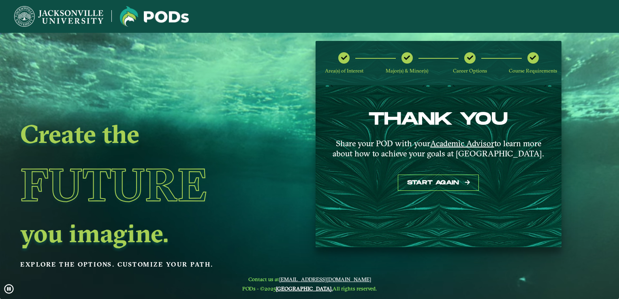
click at [471, 60] on icon at bounding box center [470, 58] width 6 height 6
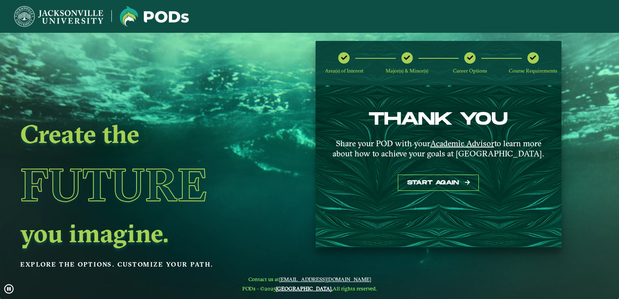
click at [471, 60] on icon at bounding box center [470, 58] width 6 height 6
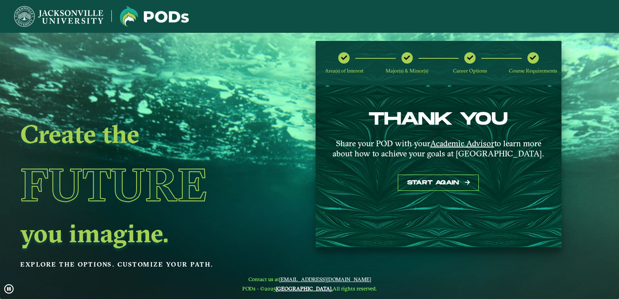
click at [409, 57] on div at bounding box center [406, 57] width 11 height 11
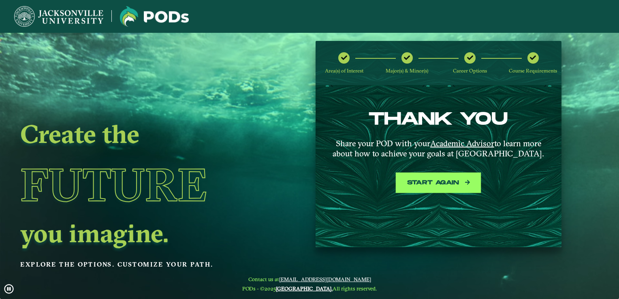
click at [417, 182] on button "Start again" at bounding box center [438, 183] width 81 height 17
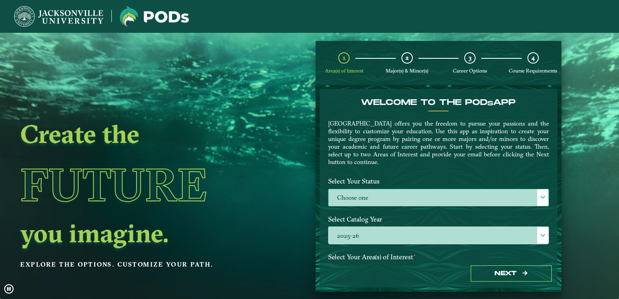
click at [431, 194] on label "Choose one" at bounding box center [438, 197] width 220 height 17
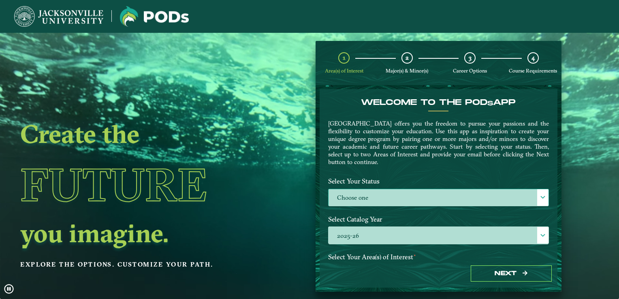
scroll to position [4, 35]
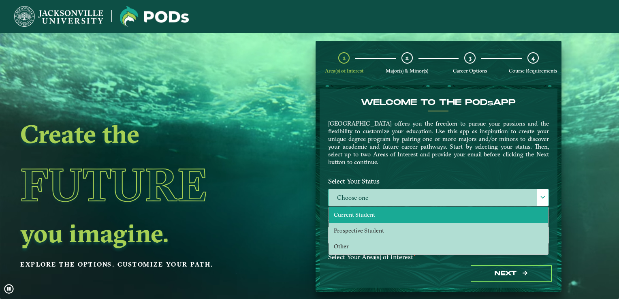
click at [369, 211] on span "Current Student" at bounding box center [354, 214] width 41 height 7
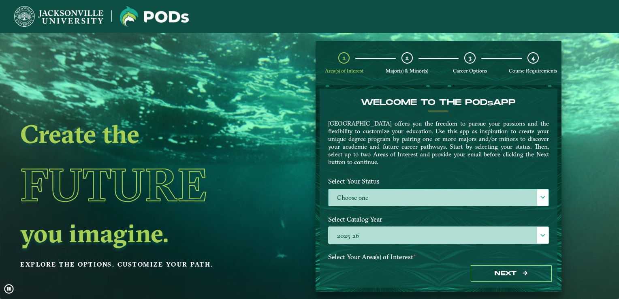
select select "[object Object]"
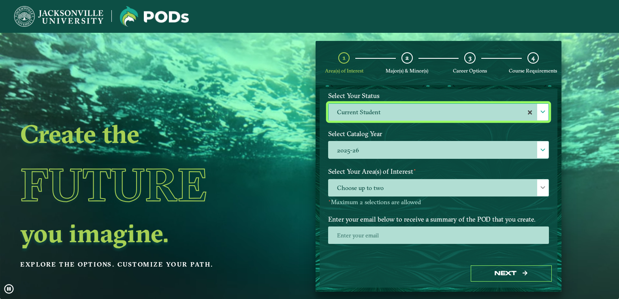
scroll to position [87, 0]
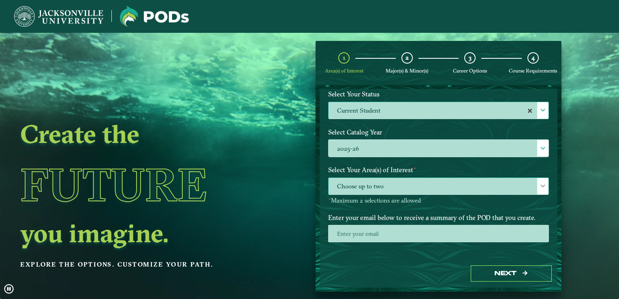
click at [418, 189] on span "Choose up to two" at bounding box center [438, 186] width 220 height 17
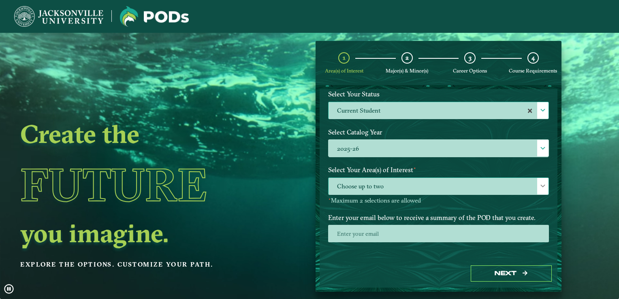
scroll to position [4, 35]
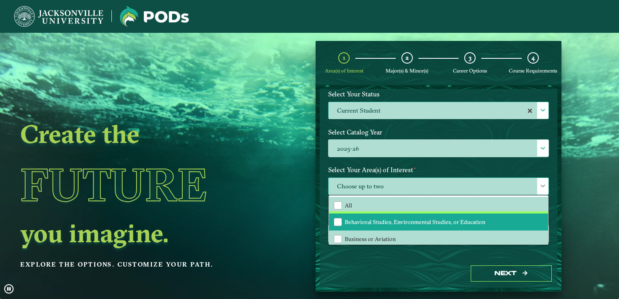
click at [411, 222] on span "Behavioral Studies, Environmental Studies, or Education" at bounding box center [415, 221] width 141 height 7
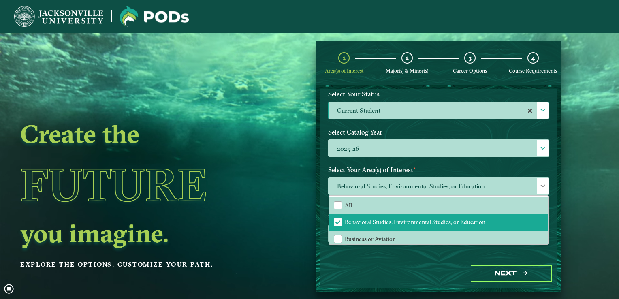
click at [594, 156] on ngx-dashboard "Create the Future you imagine. Explore the options. Customize your path. 1 Area…" at bounding box center [309, 166] width 619 height 251
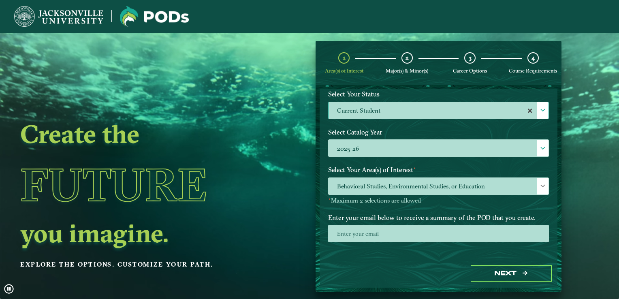
click at [376, 242] on div at bounding box center [438, 236] width 233 height 23
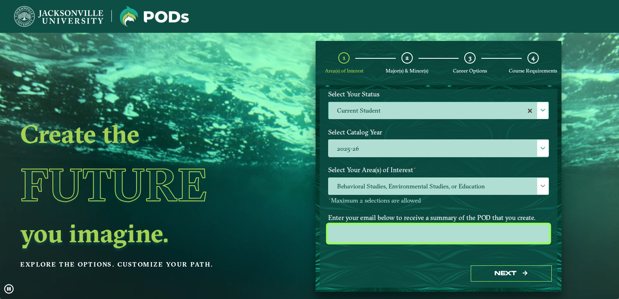
click at [377, 231] on input "email" at bounding box center [438, 233] width 221 height 17
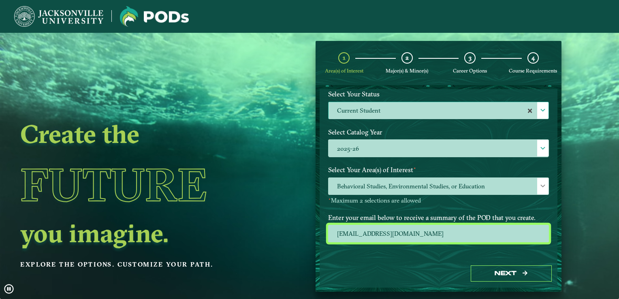
click at [411, 226] on input "devosannika@gmail.com" at bounding box center [438, 233] width 221 height 17
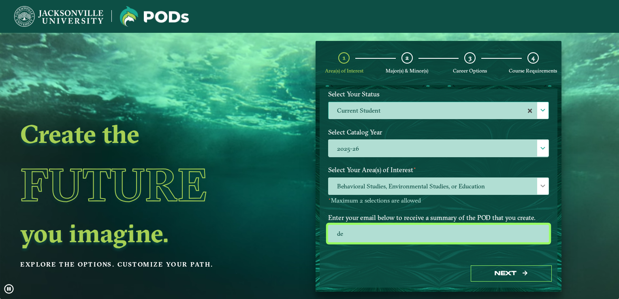
type input "d"
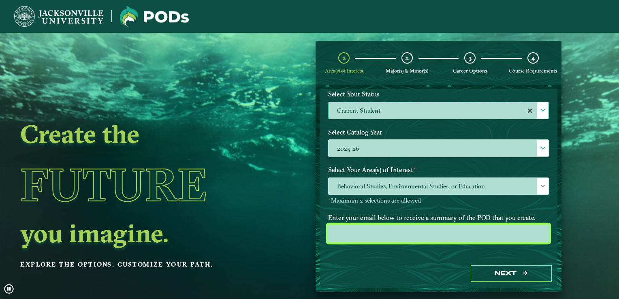
click at [410, 236] on input "email" at bounding box center [438, 233] width 221 height 17
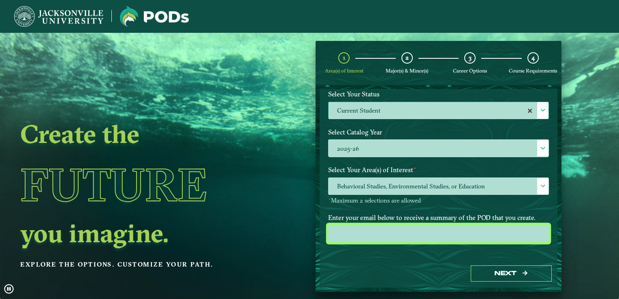
type input "[EMAIL_ADDRESS][DOMAIN_NAME]"
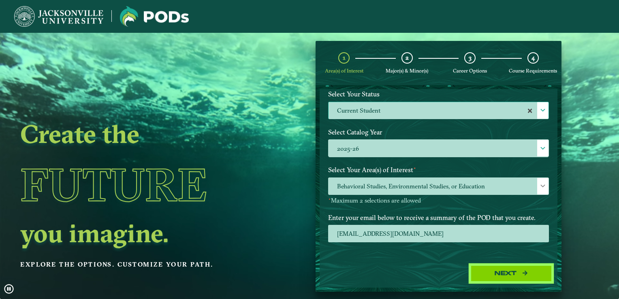
click at [502, 275] on button "Next" at bounding box center [511, 273] width 81 height 17
